Goal: Transaction & Acquisition: Purchase product/service

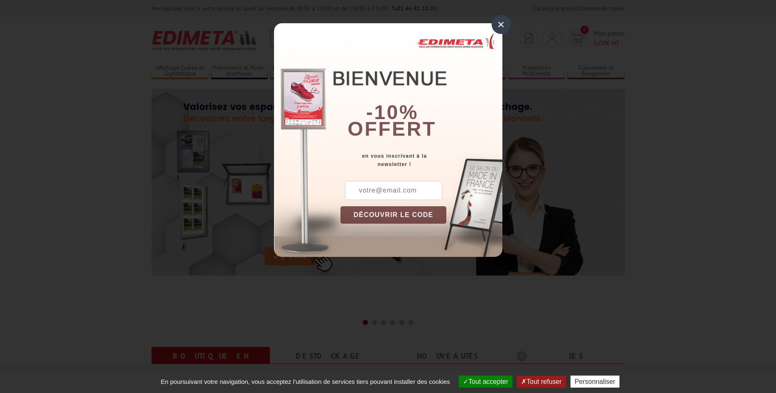
click at [502, 27] on div "×" at bounding box center [501, 24] width 19 height 19
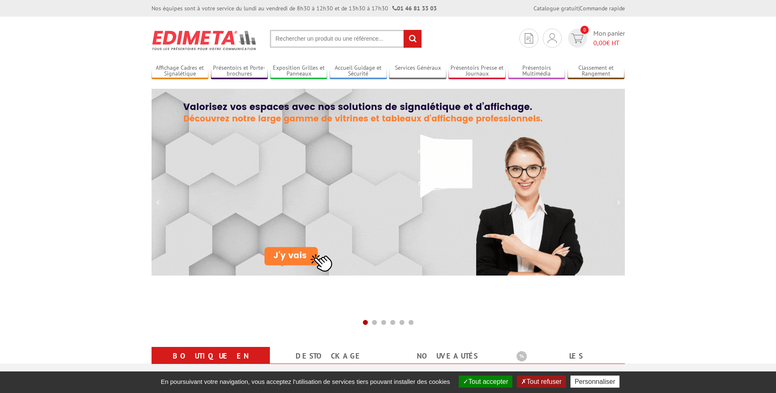
click at [314, 39] on input "text" at bounding box center [346, 39] width 152 height 18
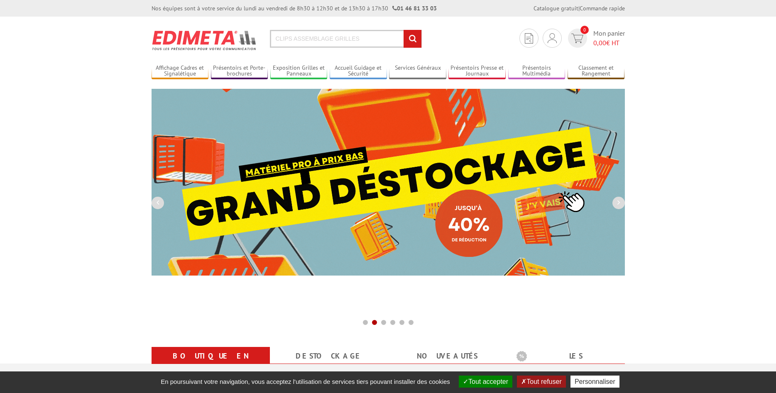
type input "CLIPS ASSEMBLAGE GRILLES"
click at [404, 30] on input "rechercher" at bounding box center [413, 39] width 18 height 18
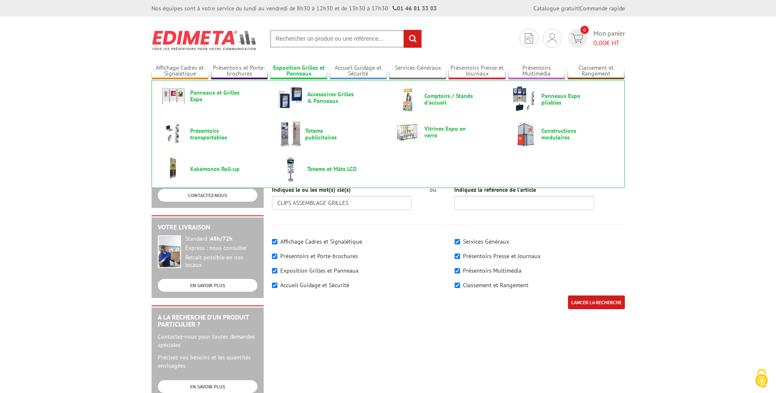
click at [303, 72] on link "Exposition Grilles et Panneaux" at bounding box center [298, 71] width 57 height 14
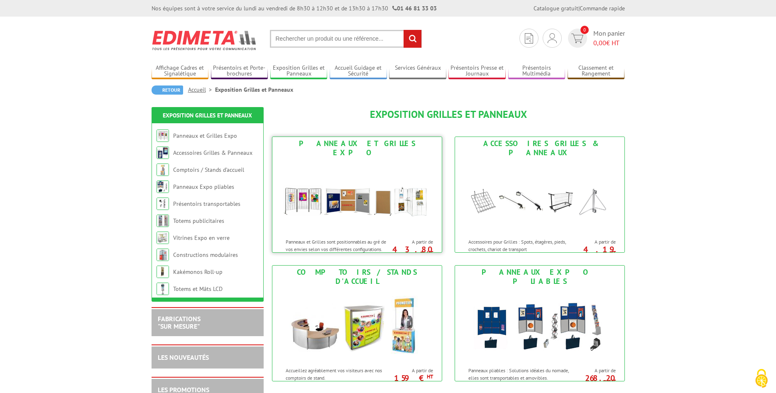
click at [341, 150] on link "Panneaux et Grilles Expo Panneaux et Grilles sont positionnables au gré de vos …" at bounding box center [357, 195] width 170 height 116
click at [552, 223] on img at bounding box center [540, 196] width 154 height 75
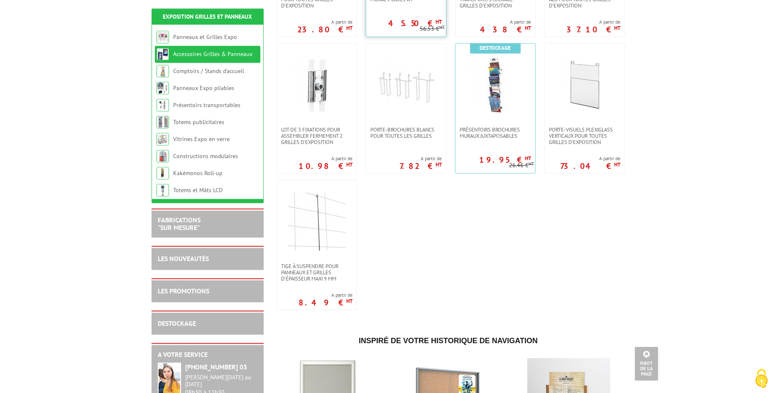
scroll to position [551, 0]
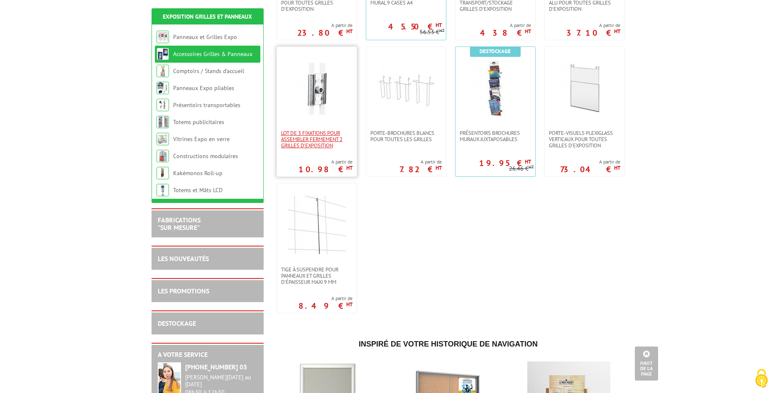
click at [331, 130] on span "Lot de 3 fixations pour assembler fermement 2 grilles d'exposition" at bounding box center [316, 139] width 71 height 19
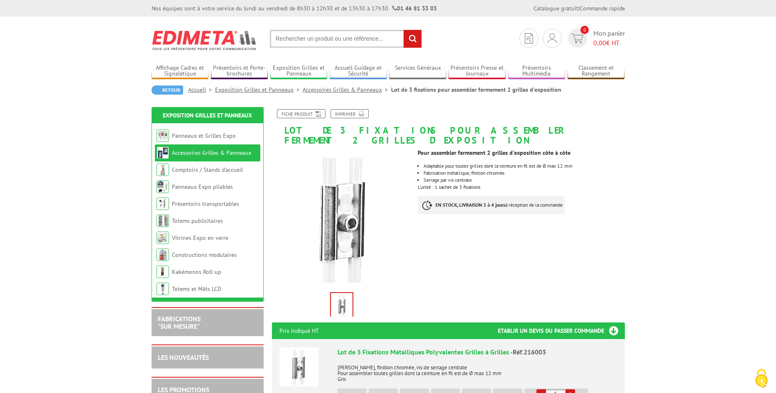
click at [352, 86] on link "Accessoires Grilles & Panneaux" at bounding box center [347, 89] width 88 height 7
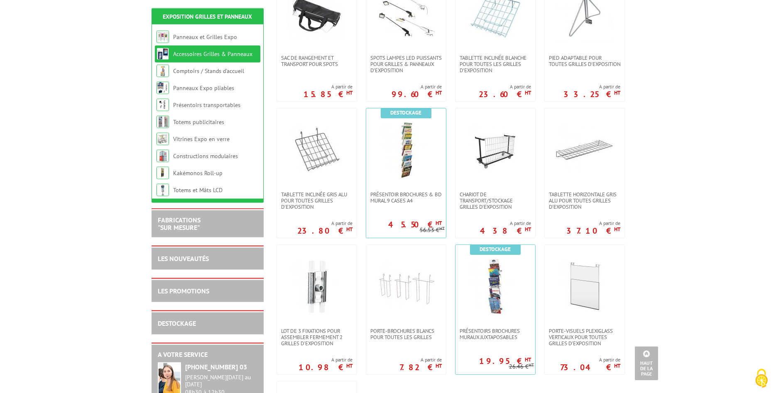
scroll to position [339, 0]
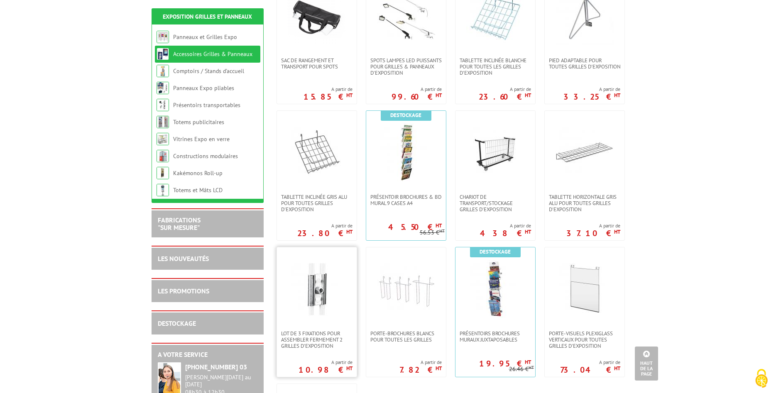
click at [327, 288] on img at bounding box center [317, 289] width 58 height 58
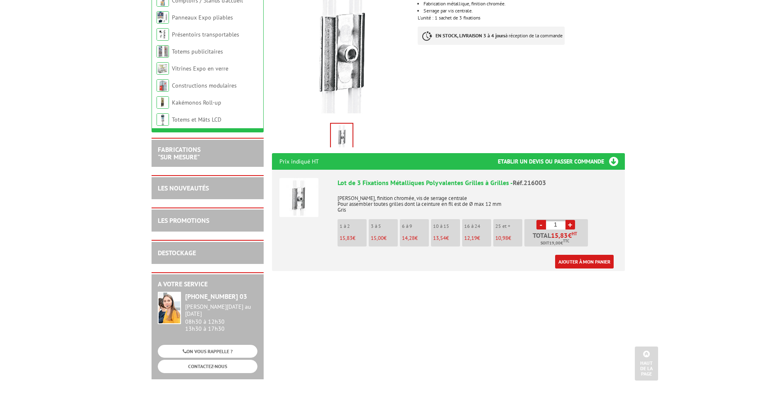
scroll to position [169, 0]
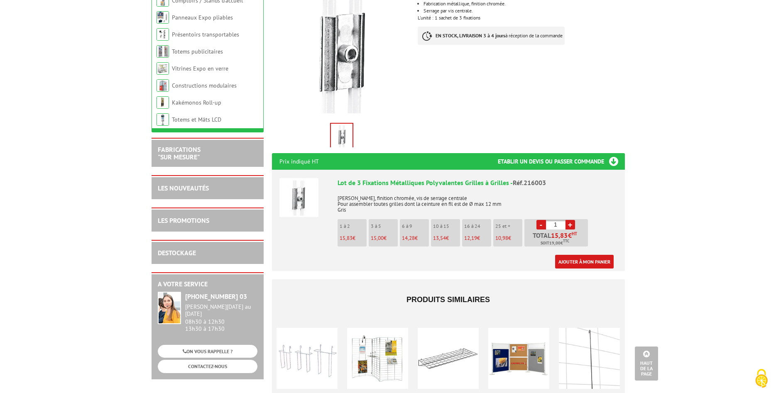
click at [572, 220] on link "+" at bounding box center [571, 225] width 10 height 10
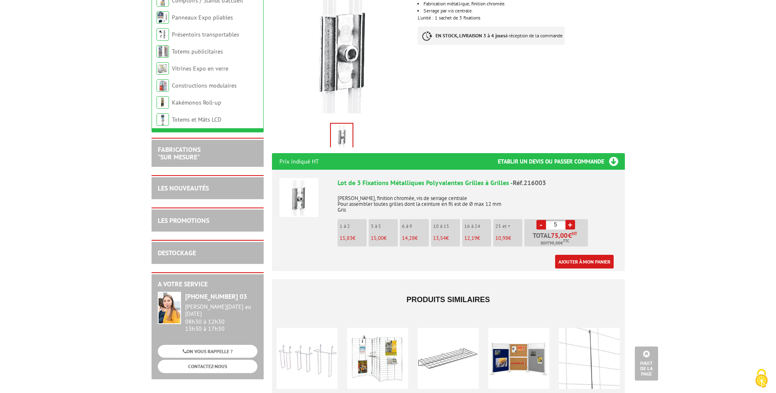
type input "6"
click at [611, 153] on h3 "Etablir un devis ou passer commande" at bounding box center [561, 161] width 127 height 17
drag, startPoint x: 551, startPoint y: 152, endPoint x: 555, endPoint y: 151, distance: 4.2
click at [551, 153] on h3 "Etablir un devis ou passer commande" at bounding box center [561, 161] width 127 height 17
click at [613, 153] on h3 "Etablir un devis ou passer commande" at bounding box center [561, 161] width 127 height 17
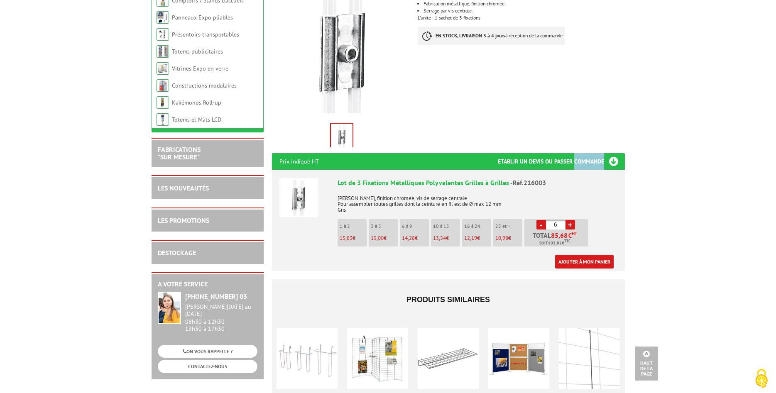
click at [612, 153] on h3 "Etablir un devis ou passer commande" at bounding box center [561, 161] width 127 height 17
click at [613, 153] on h3 "Etablir un devis ou passer commande" at bounding box center [561, 161] width 127 height 17
click at [589, 255] on link "Ajouter à mon panier" at bounding box center [584, 262] width 59 height 14
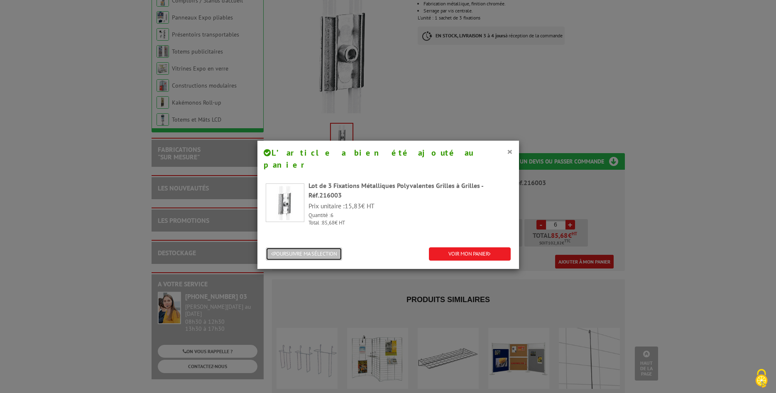
click at [324, 248] on button "POURSUIVRE MA SÉLECTION" at bounding box center [304, 255] width 76 height 14
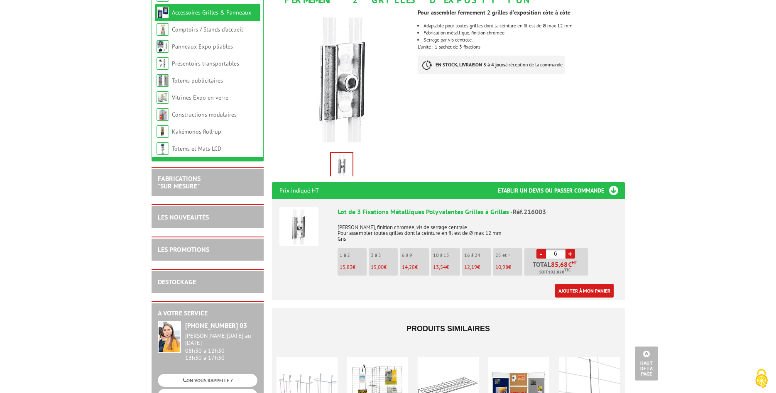
scroll to position [127, 0]
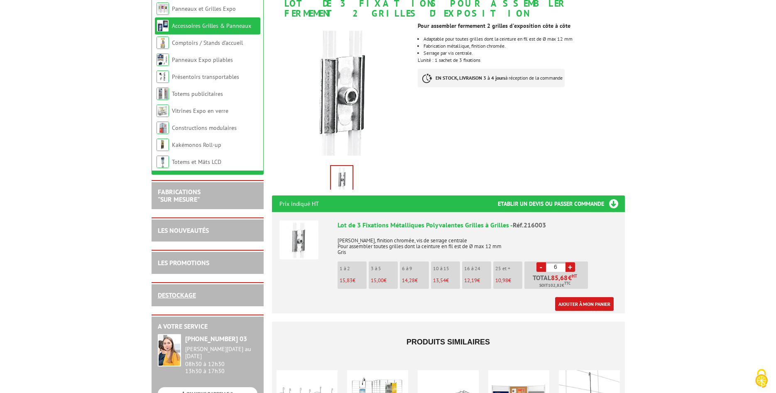
click at [179, 297] on link "DESTOCKAGE" at bounding box center [177, 295] width 38 height 8
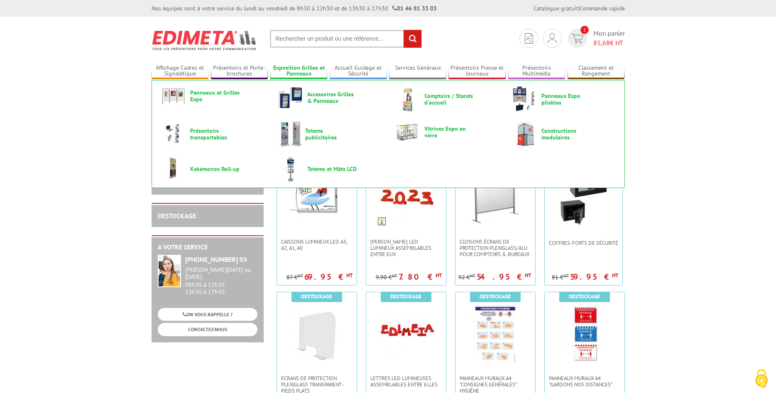
click at [300, 71] on link "Exposition Grilles et Panneaux" at bounding box center [298, 71] width 57 height 14
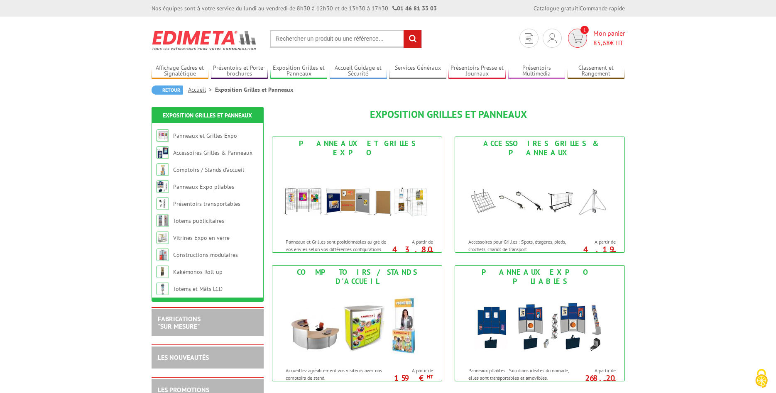
click at [599, 36] on span "Mon panier 85,68 € HT" at bounding box center [610, 38] width 32 height 19
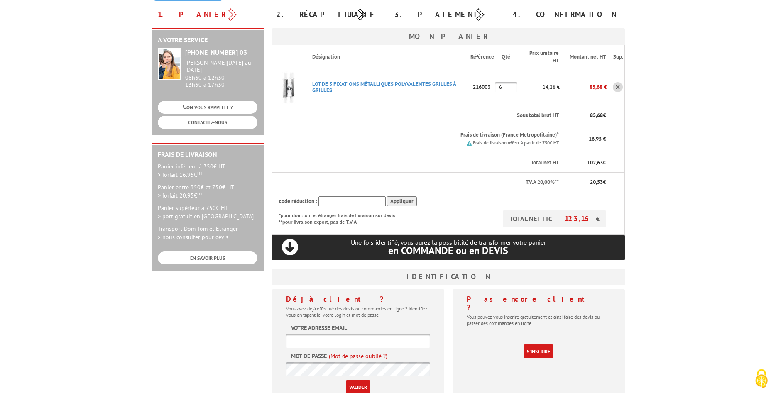
scroll to position [85, 0]
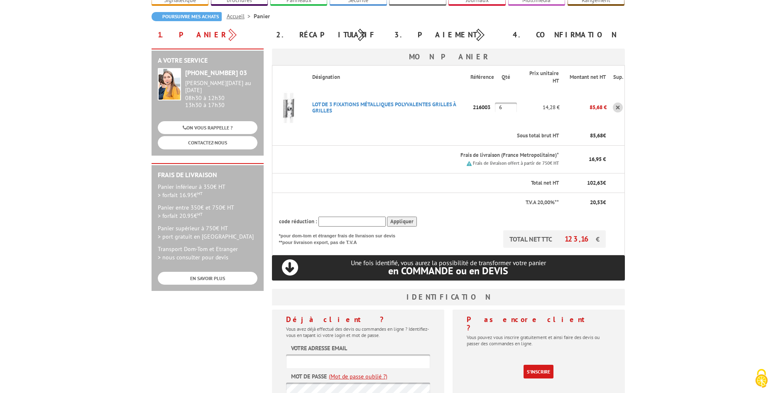
click at [390, 159] on div "Frais de livraison offert à partir de 750€ HT" at bounding box center [435, 163] width 247 height 8
click at [356, 101] on link "LOT DE 3 FIXATIONS MéTALLIQUES POLYVALENTES GRILLES à GRILLES" at bounding box center [384, 107] width 144 height 13
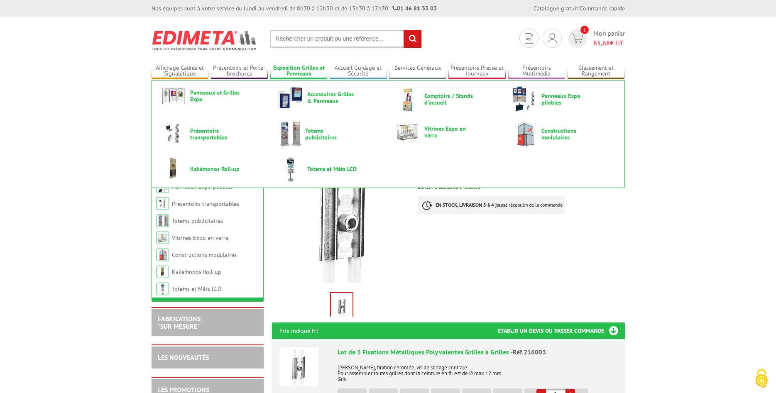
click at [302, 69] on link "Exposition Grilles et Panneaux" at bounding box center [298, 71] width 57 height 14
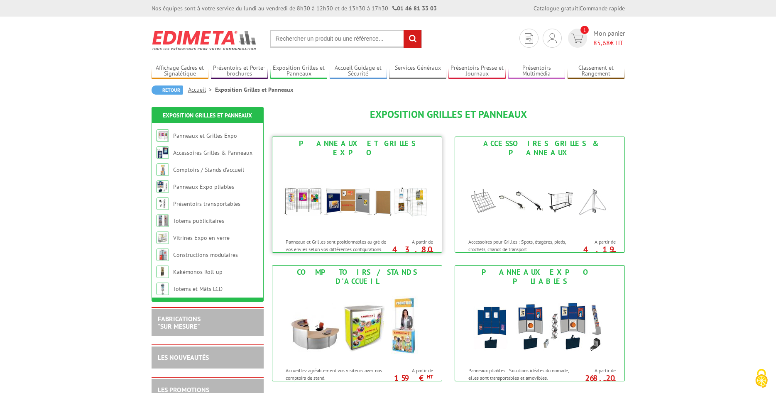
click at [329, 187] on img at bounding box center [357, 196] width 154 height 75
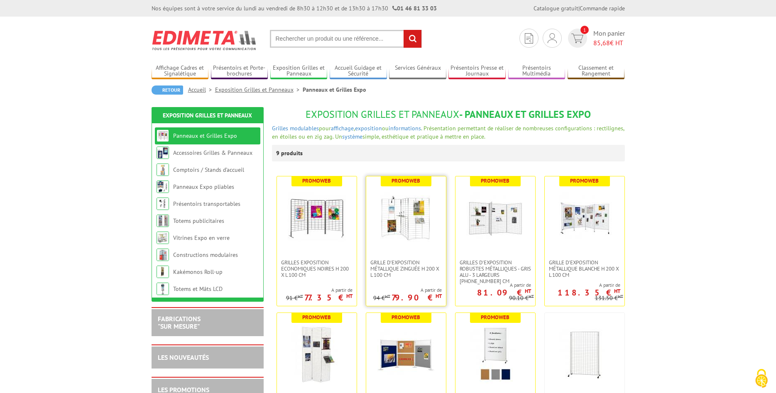
click at [409, 228] on img at bounding box center [406, 218] width 58 height 58
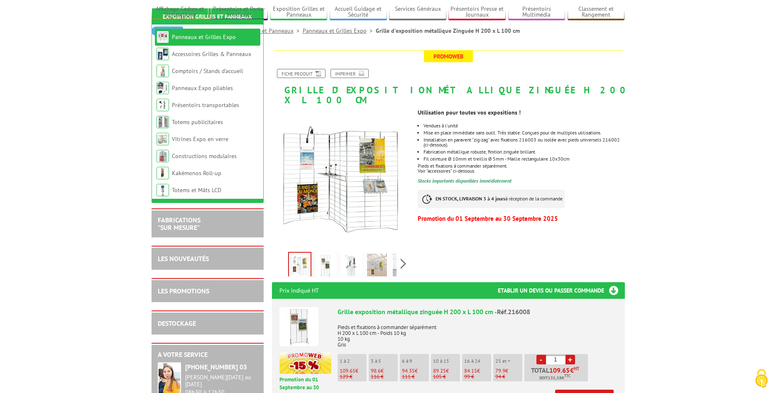
scroll to position [127, 0]
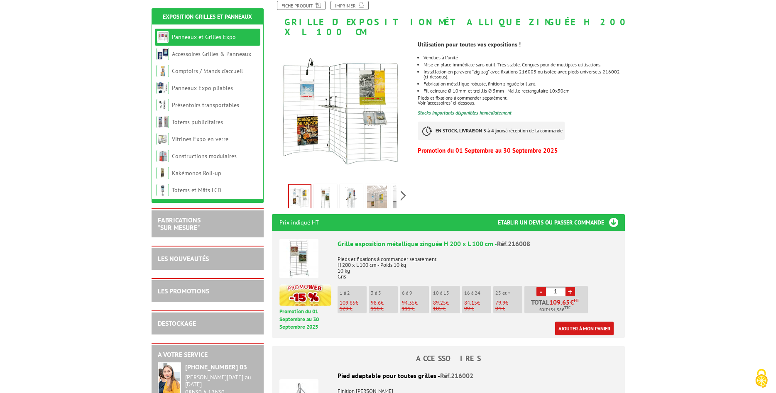
click at [617, 214] on h3 "Etablir un devis ou passer commande" at bounding box center [561, 222] width 127 height 17
click at [613, 214] on h3 "Etablir un devis ou passer commande" at bounding box center [561, 222] width 127 height 17
click at [510, 214] on h3 "Etablir un devis ou passer commande" at bounding box center [561, 222] width 127 height 17
click at [597, 214] on h3 "Etablir un devis ou passer commande" at bounding box center [561, 222] width 127 height 17
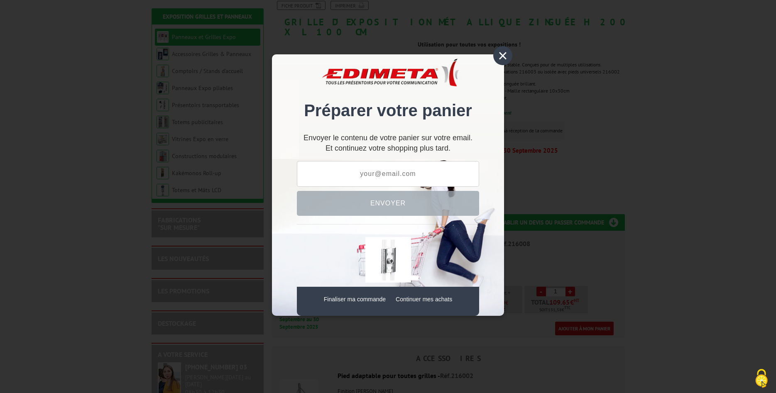
click at [400, 172] on input "text" at bounding box center [388, 174] width 182 height 26
type input "I"
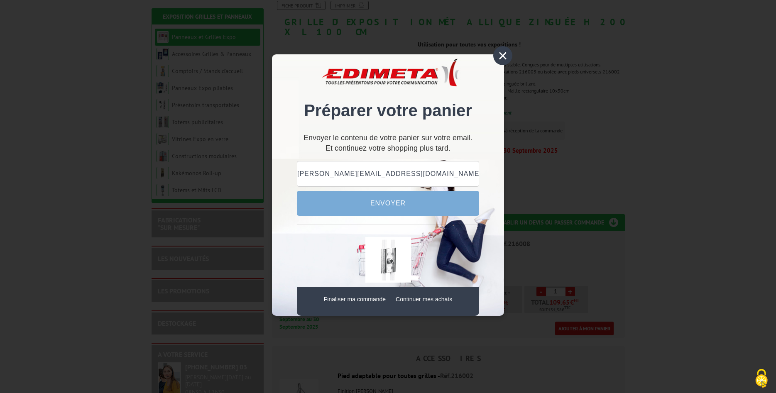
type input "[PERSON_NAME][EMAIL_ADDRESS][DOMAIN_NAME]"
click at [395, 199] on button "Envoyer" at bounding box center [388, 203] width 182 height 25
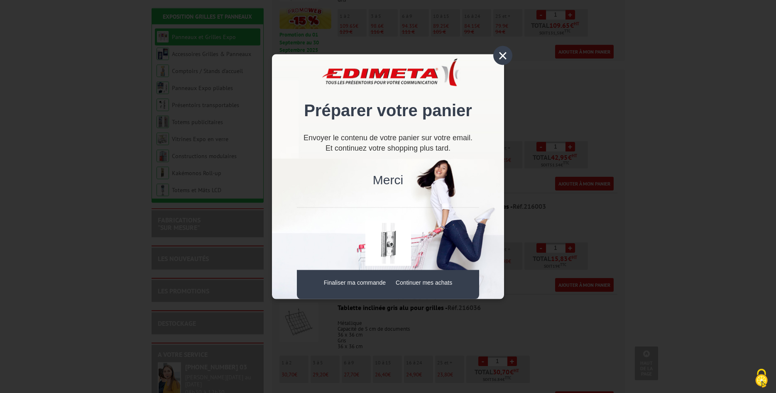
scroll to position [424, 0]
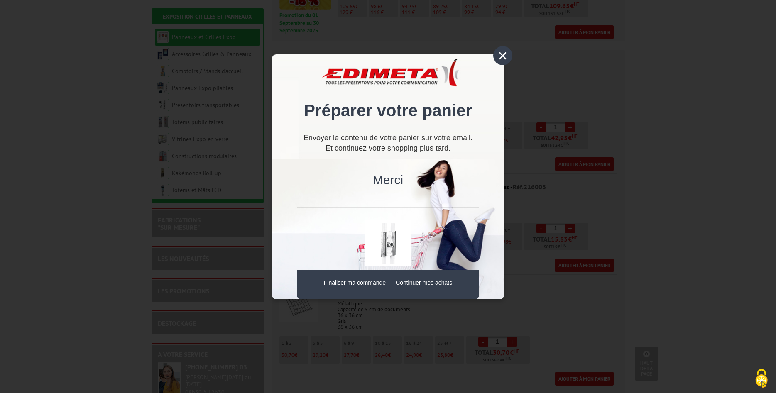
click at [501, 55] on div "×" at bounding box center [502, 55] width 19 height 19
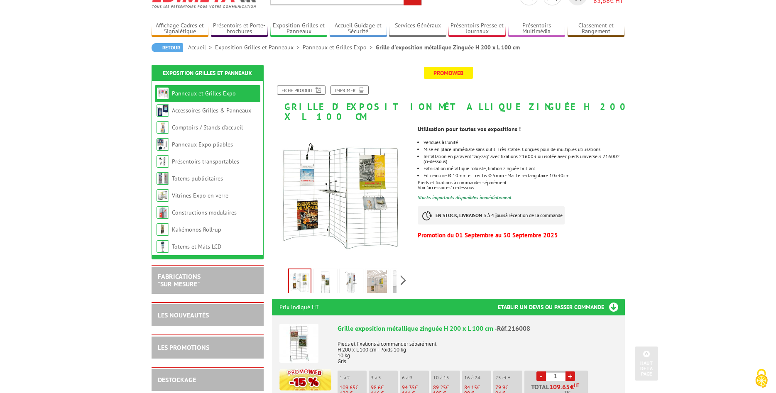
scroll to position [0, 0]
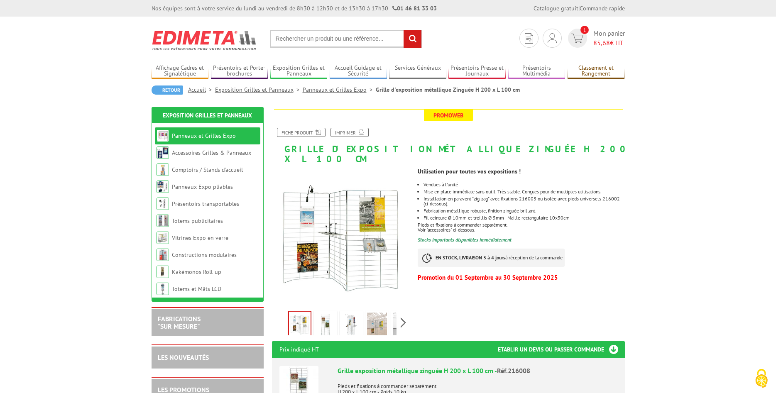
drag, startPoint x: 580, startPoint y: 65, endPoint x: 577, endPoint y: 71, distance: 6.9
click at [616, 34] on span "Mon panier 85,68 € HT" at bounding box center [610, 38] width 32 height 19
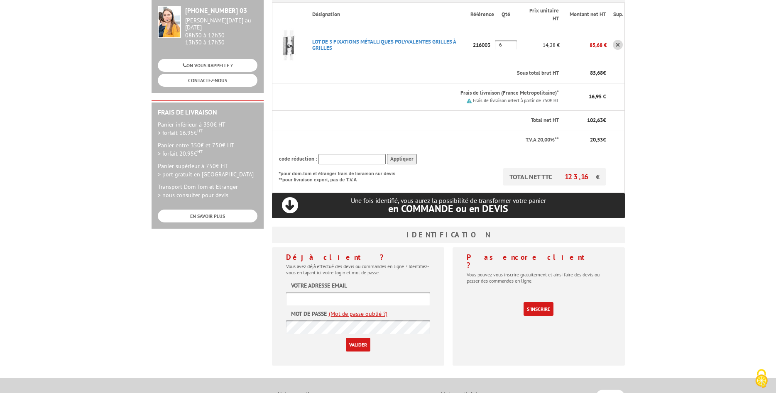
scroll to position [169, 0]
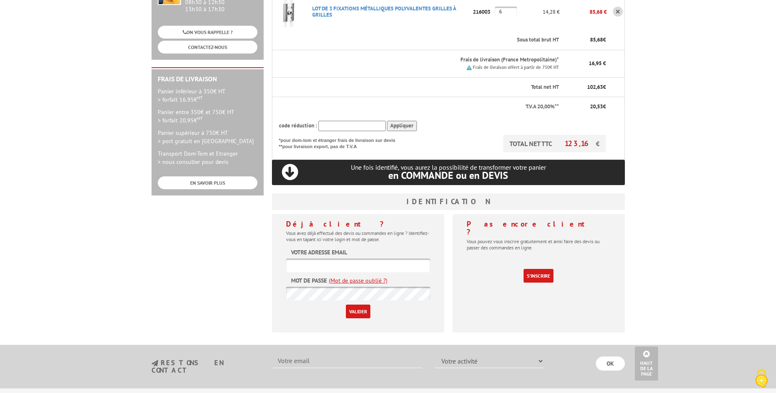
click at [290, 173] on p "Une fois identifié, vous aurez la possibilité de transformer votre panier en CO…" at bounding box center [448, 172] width 353 height 17
click at [539, 269] on link "S'inscrire" at bounding box center [539, 276] width 30 height 14
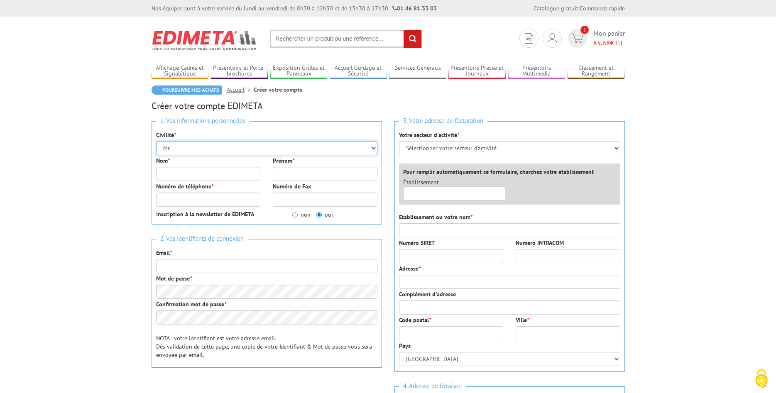
click at [183, 147] on select "Mr. Mme. Mlle." at bounding box center [266, 148] width 221 height 14
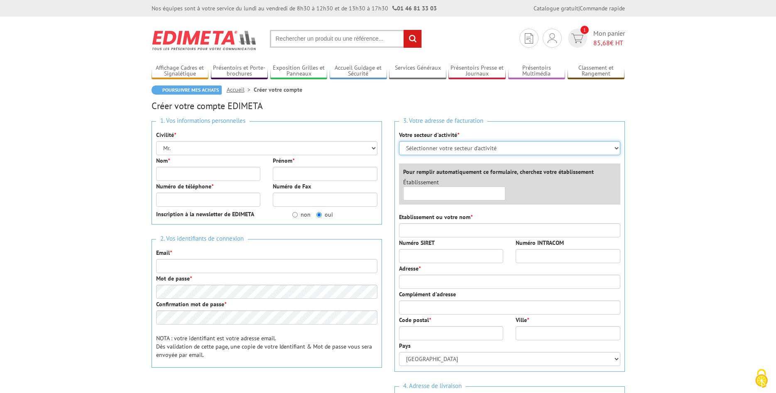
click at [399, 141] on select "Sélectionner votre secteur d'activité Administrations et collectivités Magasins…" at bounding box center [509, 148] width 221 height 14
select select "876"
click option "Administrations et collectivités" at bounding box center [0, 0] width 0 height 0
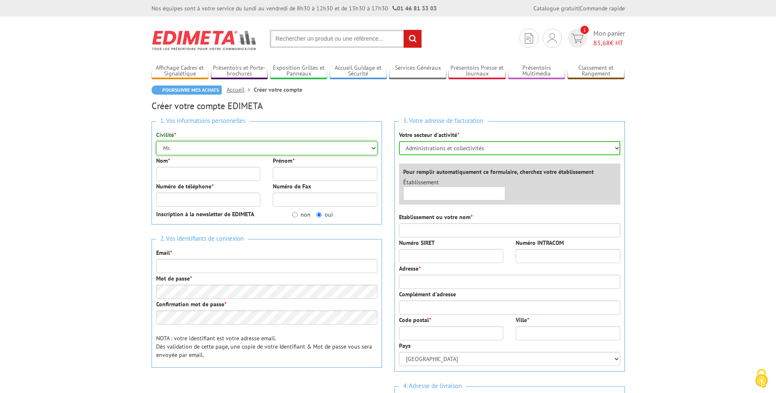
click at [156, 141] on select "Mr. Mme. Mlle." at bounding box center [266, 148] width 221 height 14
drag, startPoint x: 253, startPoint y: 148, endPoint x: 438, endPoint y: 194, distance: 190.4
click at [438, 194] on input "text" at bounding box center [454, 193] width 103 height 14
click at [420, 228] on input "Etablissement ou votre nom *" at bounding box center [509, 230] width 221 height 14
click at [433, 253] on input "Numéro SIRET" at bounding box center [451, 256] width 105 height 14
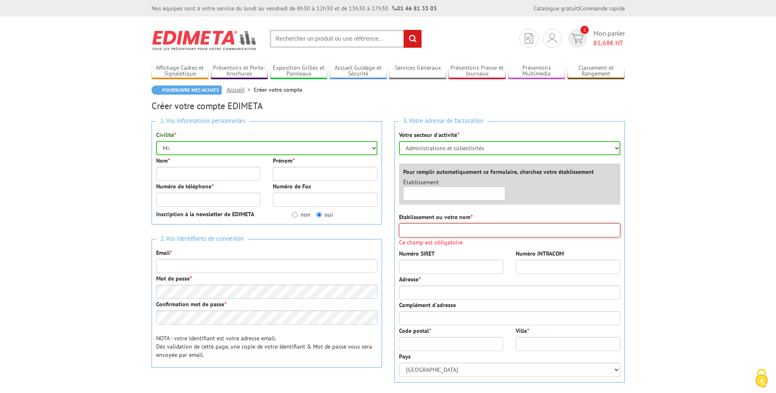
click at [419, 229] on input "Etablissement ou votre nom *" at bounding box center [509, 230] width 221 height 14
click at [407, 265] on input "Numéro SIRET" at bounding box center [451, 267] width 105 height 14
paste input "21710192200011"
type input "21710192200011"
click at [448, 188] on input "text" at bounding box center [454, 193] width 103 height 14
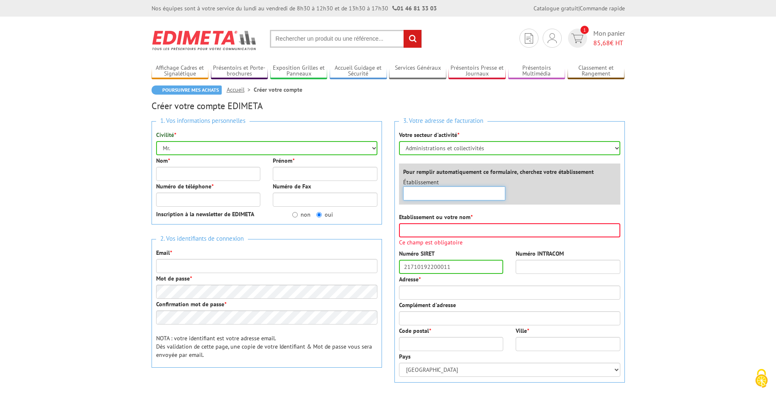
paste input "21710192200011"
type input "21710192200011"
drag, startPoint x: 465, startPoint y: 192, endPoint x: 352, endPoint y: 193, distance: 113.4
click at [403, 193] on input "21710192200011" at bounding box center [454, 193] width 103 height 14
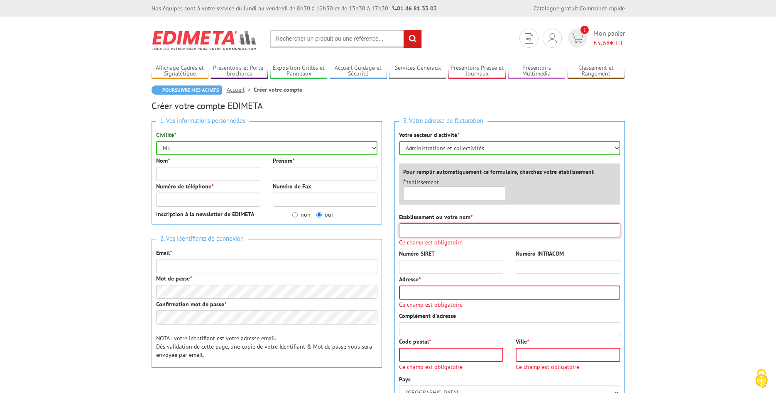
click at [440, 228] on input "Etablissement ou votre nom *" at bounding box center [509, 230] width 221 height 14
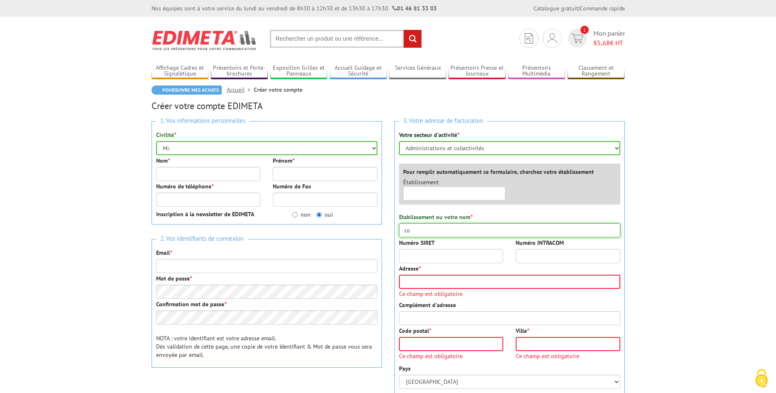
type input "c"
type input "C"
drag, startPoint x: 424, startPoint y: 231, endPoint x: 381, endPoint y: 227, distance: 43.0
click at [399, 227] on input "MAIRIE ETANG-SUR-ARROUX" at bounding box center [509, 230] width 221 height 14
type input "COMMUNE D'ETANG-SUR-ARROUX"
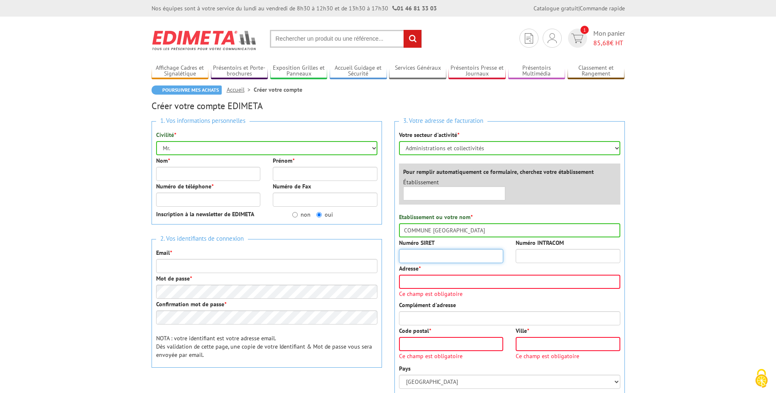
click at [421, 258] on input "Numéro SIRET" at bounding box center [451, 256] width 105 height 14
paste input "21710192200011"
type input "21710192200011"
click at [429, 282] on input "Adresse *" at bounding box center [509, 282] width 221 height 14
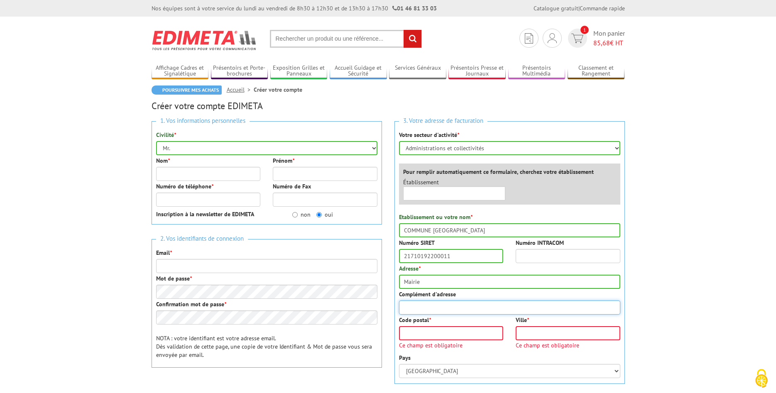
click at [427, 304] on input "Complément d'adresse" at bounding box center [509, 308] width 221 height 14
drag, startPoint x: 427, startPoint y: 280, endPoint x: 361, endPoint y: 280, distance: 66.0
click at [399, 280] on input "Mairie" at bounding box center [509, 282] width 221 height 14
type input "9 rue de la République"
type input "Mairie"
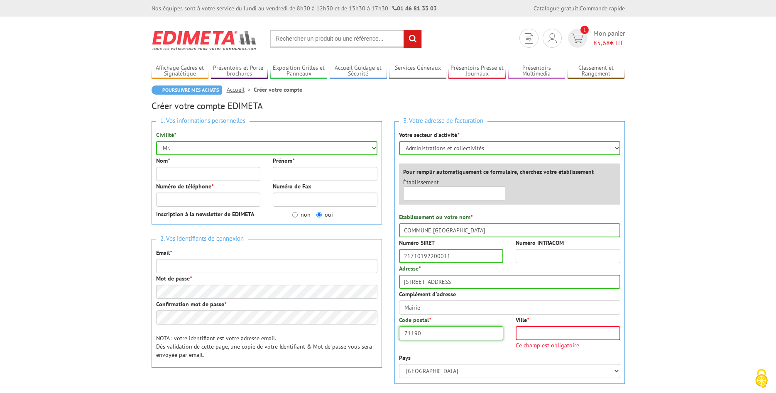
type input "71190"
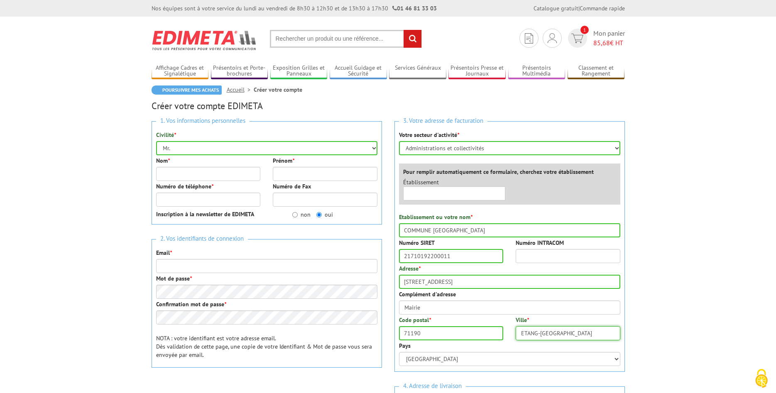
type input "ETANG-SUR-ARROUX"
click at [213, 268] on input "Email *" at bounding box center [266, 266] width 221 height 14
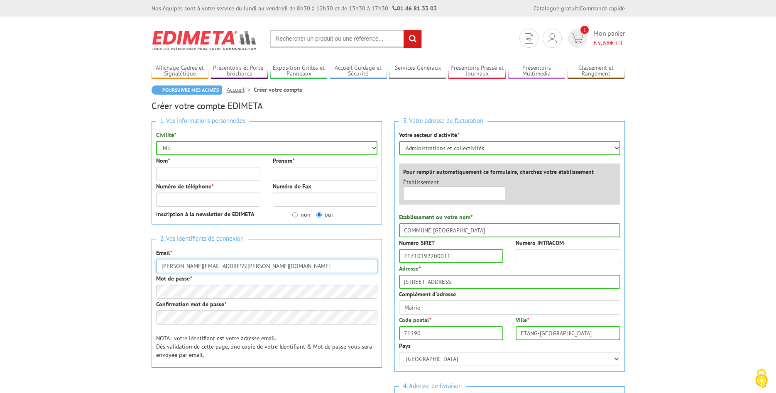
type input "[PERSON_NAME][EMAIL_ADDRESS][DOMAIN_NAME]"
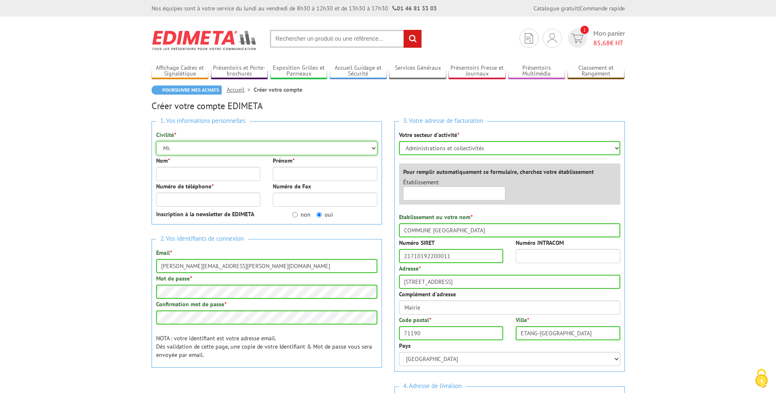
click at [156, 141] on select "Mr. Mme. Mlle." at bounding box center [266, 148] width 221 height 14
click at [196, 147] on select "Mr. Mme. Mlle." at bounding box center [266, 148] width 221 height 14
click at [190, 198] on input "Numéro de téléphone *" at bounding box center [208, 200] width 105 height 14
type input "0385822489"
click at [295, 213] on input "non" at bounding box center [294, 214] width 5 height 5
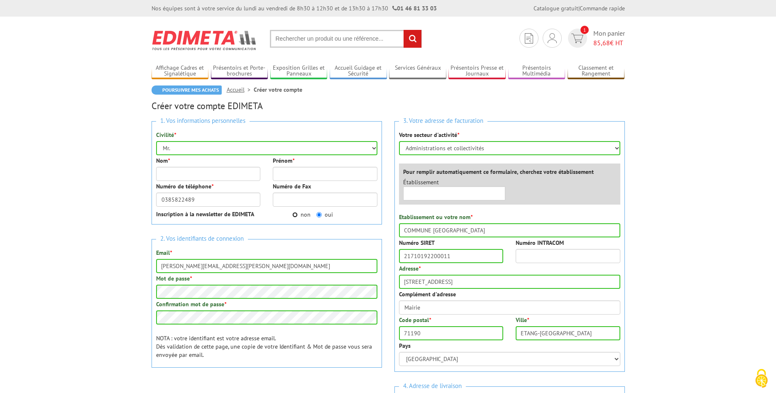
radio input "true"
click at [156, 141] on select "Mr. Mme. Mlle." at bounding box center [266, 148] width 221 height 14
click at [182, 145] on select "Mr. Mme. Mlle." at bounding box center [266, 148] width 221 height 14
click at [185, 171] on input "Nom *" at bounding box center [208, 174] width 105 height 14
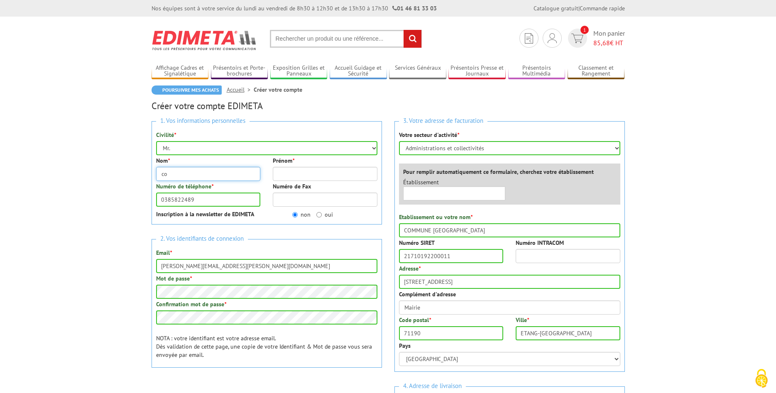
type input "c"
type input "COMMEAU"
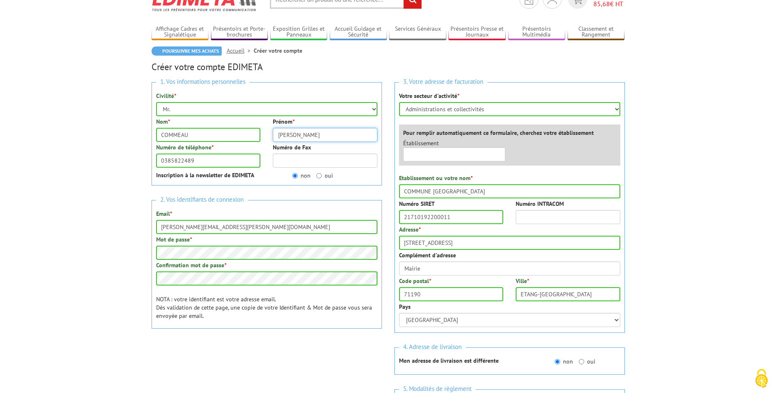
scroll to position [169, 0]
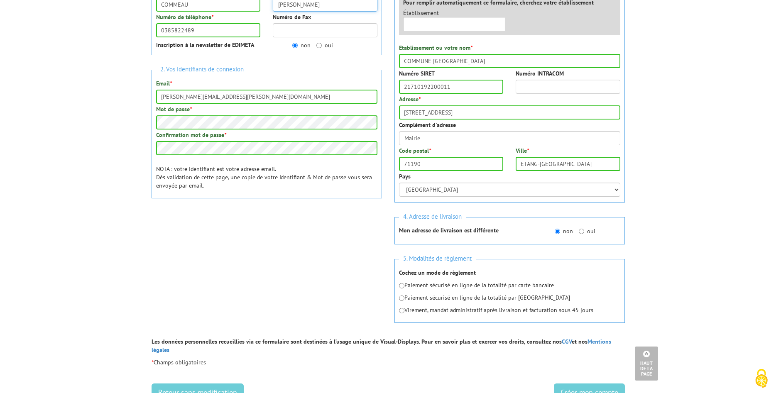
type input "Dominique"
click at [402, 312] on input "radio" at bounding box center [401, 310] width 5 height 5
radio input "true"
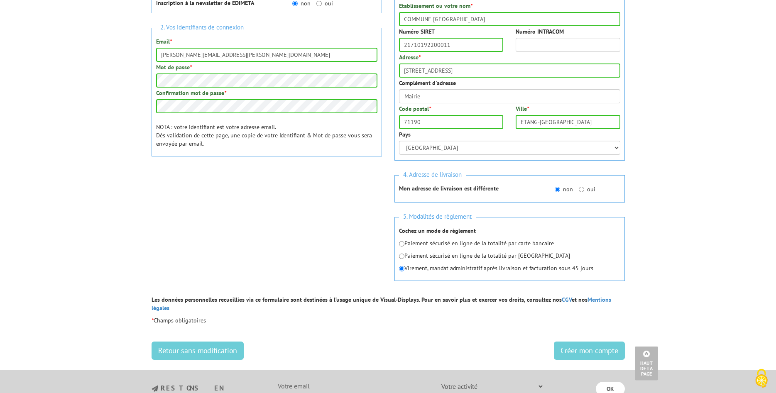
scroll to position [212, 0]
click at [577, 341] on input "Créer mon compte" at bounding box center [589, 350] width 71 height 18
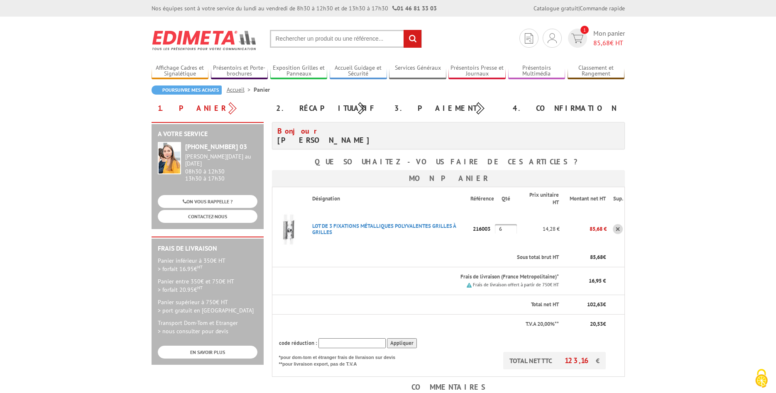
drag, startPoint x: 498, startPoint y: 40, endPoint x: 514, endPoint y: 87, distance: 49.0
click at [619, 33] on span "Mon panier 85,68 € HT" at bounding box center [610, 38] width 32 height 19
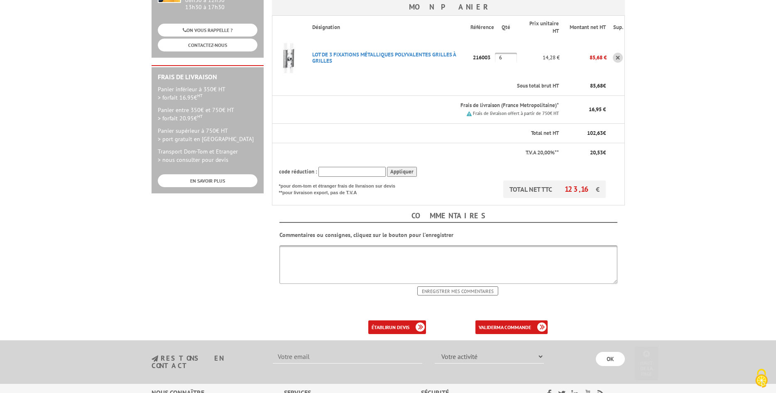
scroll to position [212, 0]
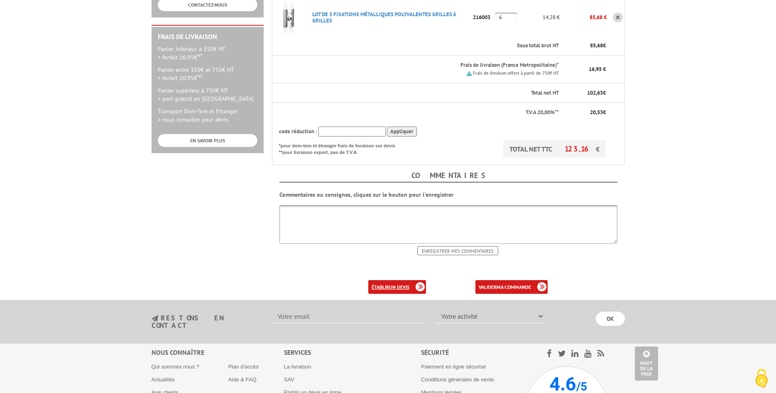
click at [404, 286] on b "un devis" at bounding box center [399, 287] width 20 height 6
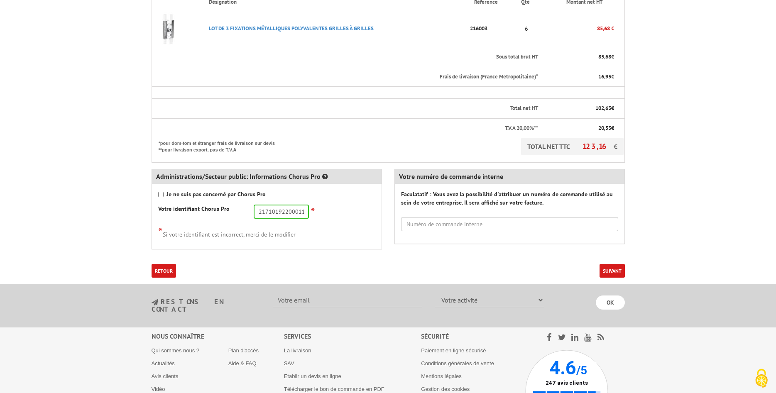
scroll to position [297, 0]
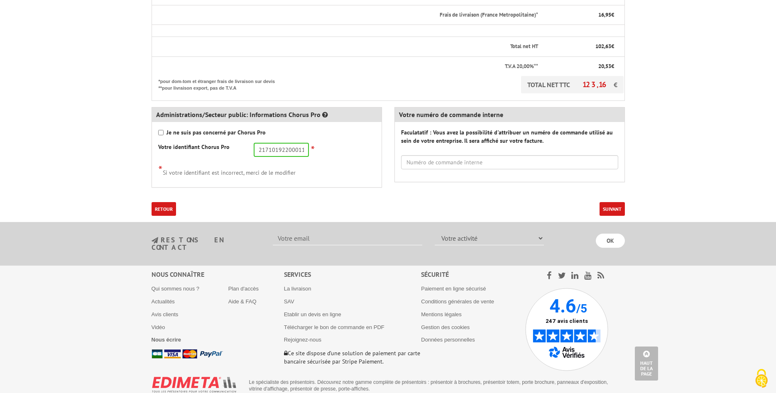
click at [618, 208] on button "Suivant" at bounding box center [612, 209] width 25 height 14
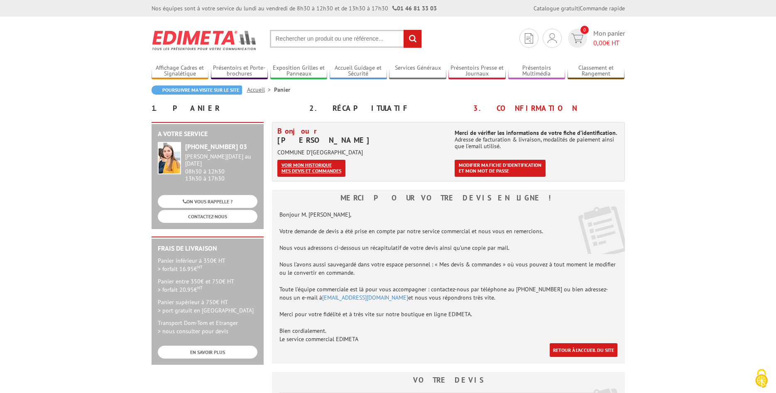
click at [326, 170] on link "Voir mon historique mes devis et commandes" at bounding box center [311, 168] width 68 height 17
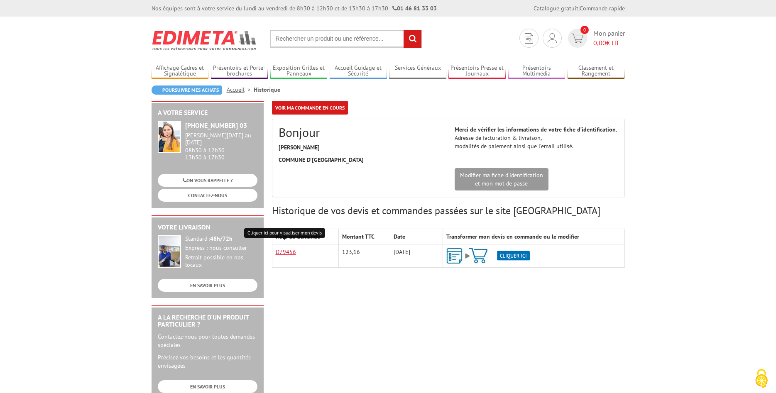
click at [285, 250] on link "D79456" at bounding box center [286, 251] width 20 height 7
click at [550, 38] on img at bounding box center [552, 38] width 9 height 10
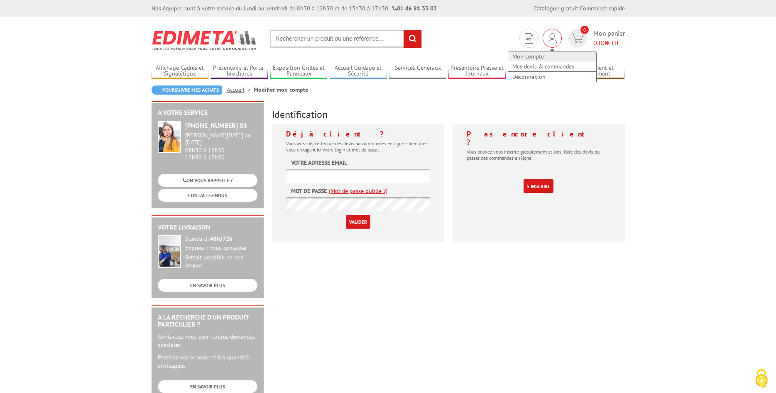
click at [544, 54] on link "Mon compte" at bounding box center [552, 57] width 88 height 10
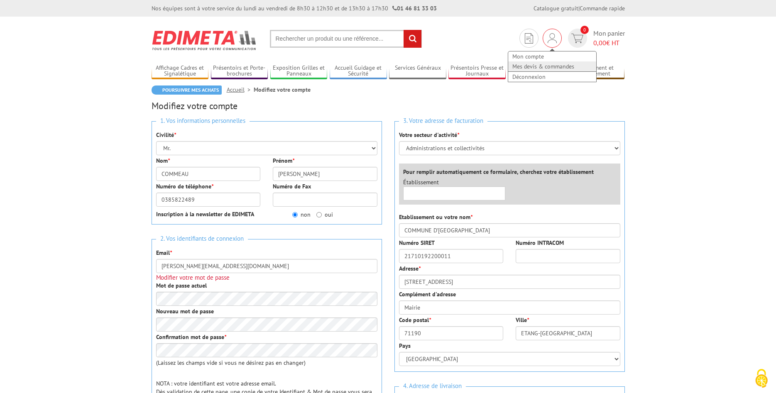
click at [547, 68] on link "Mes devis & commandes" at bounding box center [552, 66] width 88 height 10
